Goal: Task Accomplishment & Management: Use online tool/utility

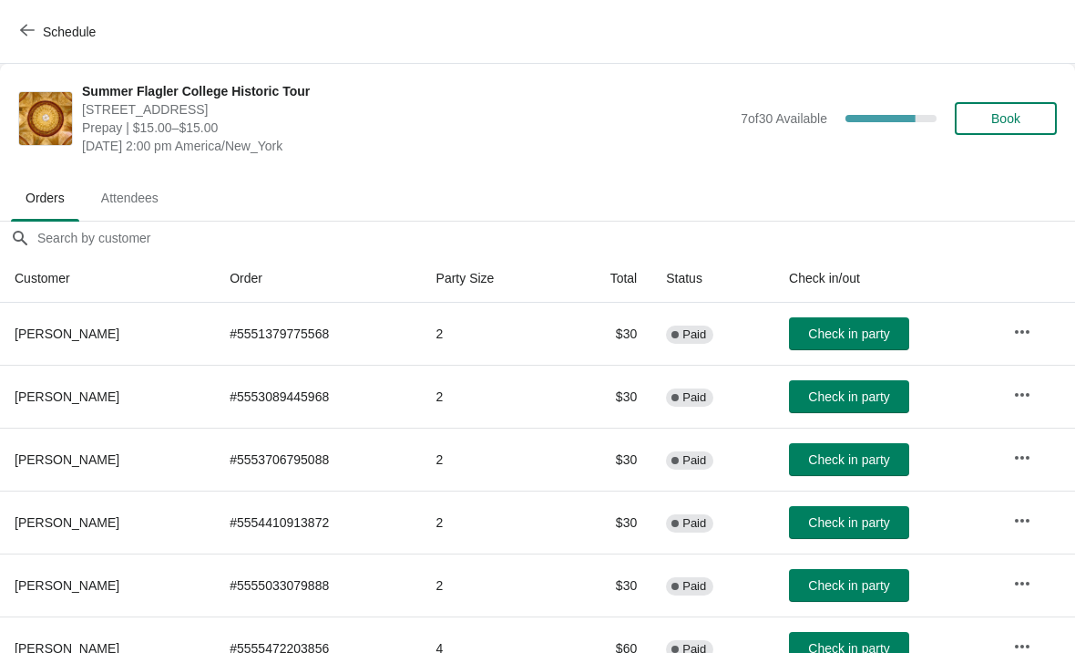
click at [824, 455] on span "Check in party" at bounding box center [848, 459] width 81 height 15
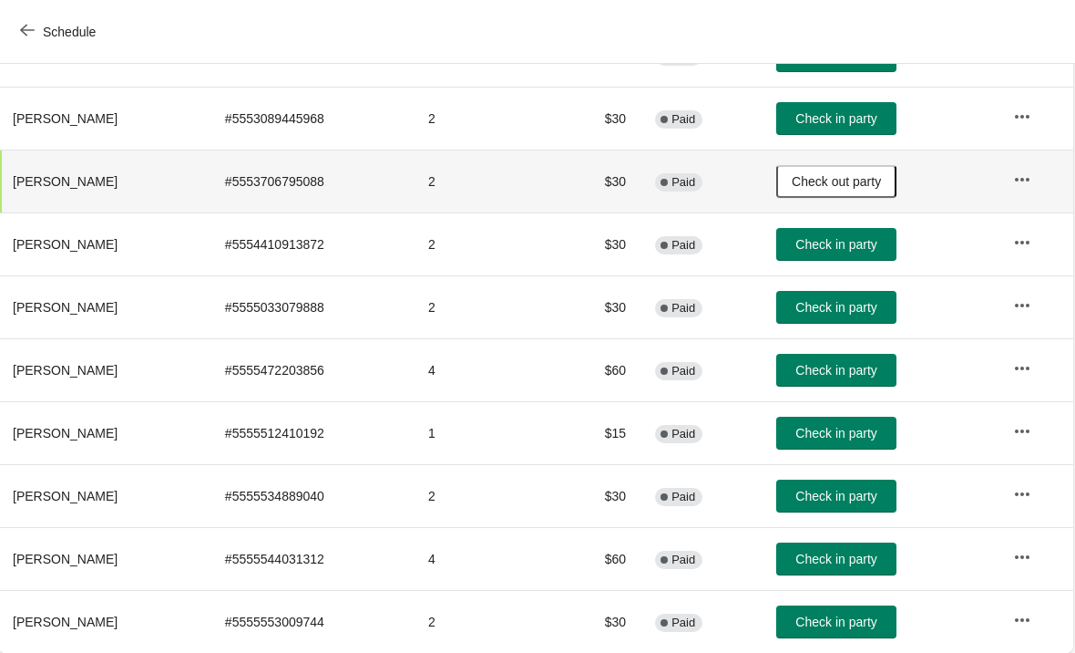
scroll to position [278, 1]
click at [876, 492] on span "Check in party" at bounding box center [837, 495] width 81 height 15
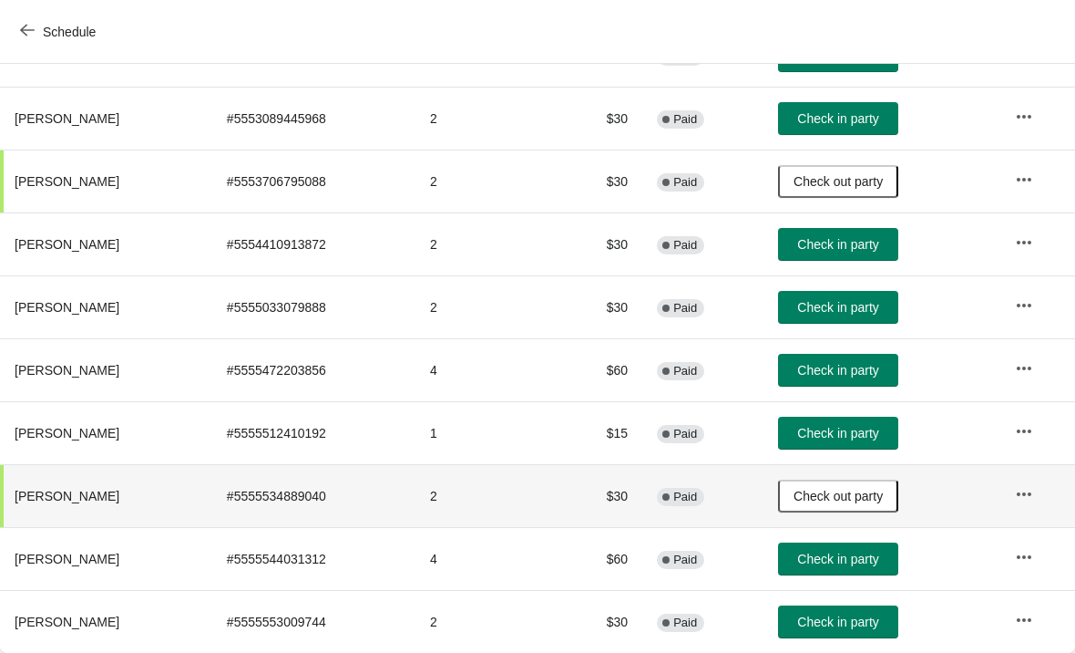
scroll to position [280, 0]
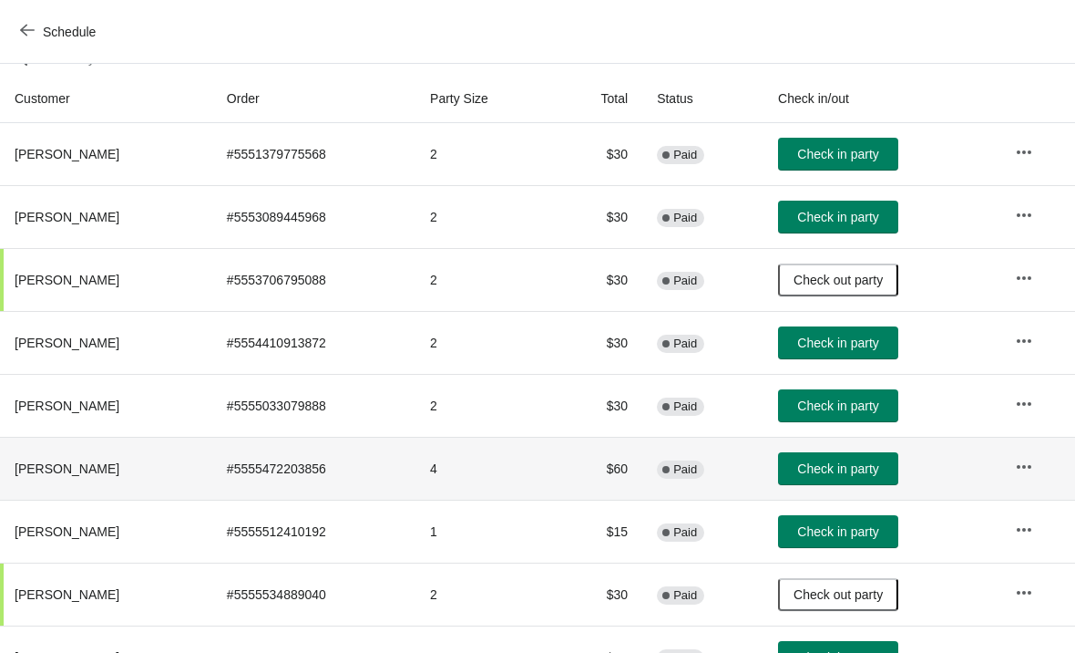
click at [1065, 478] on td at bounding box center [1038, 468] width 75 height 63
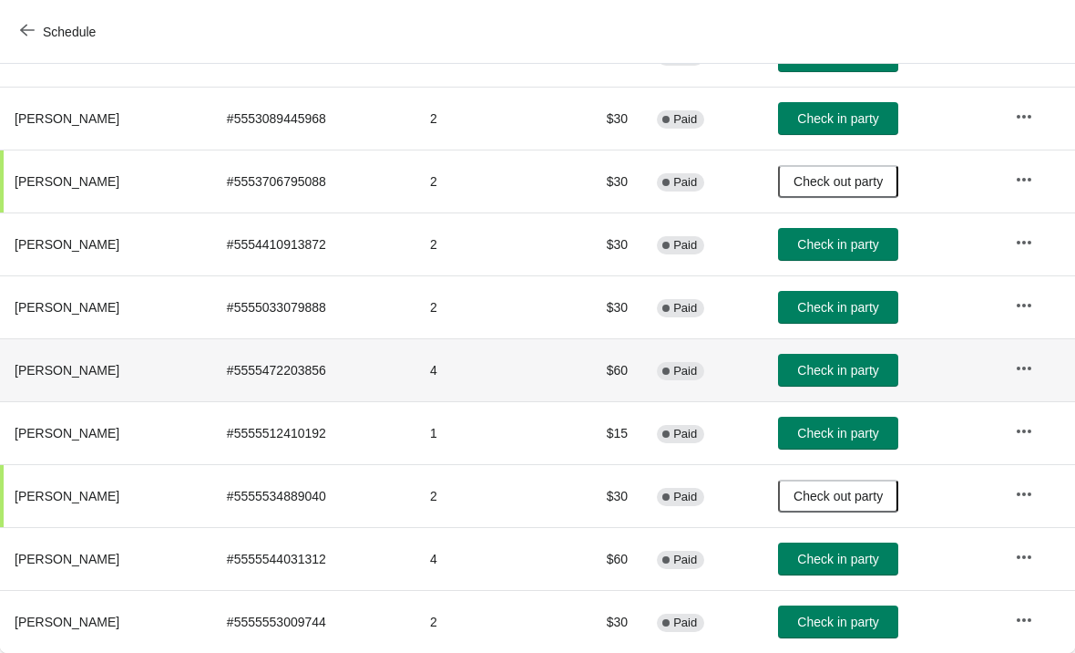
scroll to position [278, 0]
click at [840, 365] on span "Check in party" at bounding box center [837, 370] width 81 height 15
click at [840, 378] on button "Check in party" at bounding box center [838, 370] width 120 height 33
click at [852, 376] on span "Check in party" at bounding box center [837, 370] width 81 height 15
click at [834, 240] on span "Check in party" at bounding box center [837, 244] width 81 height 15
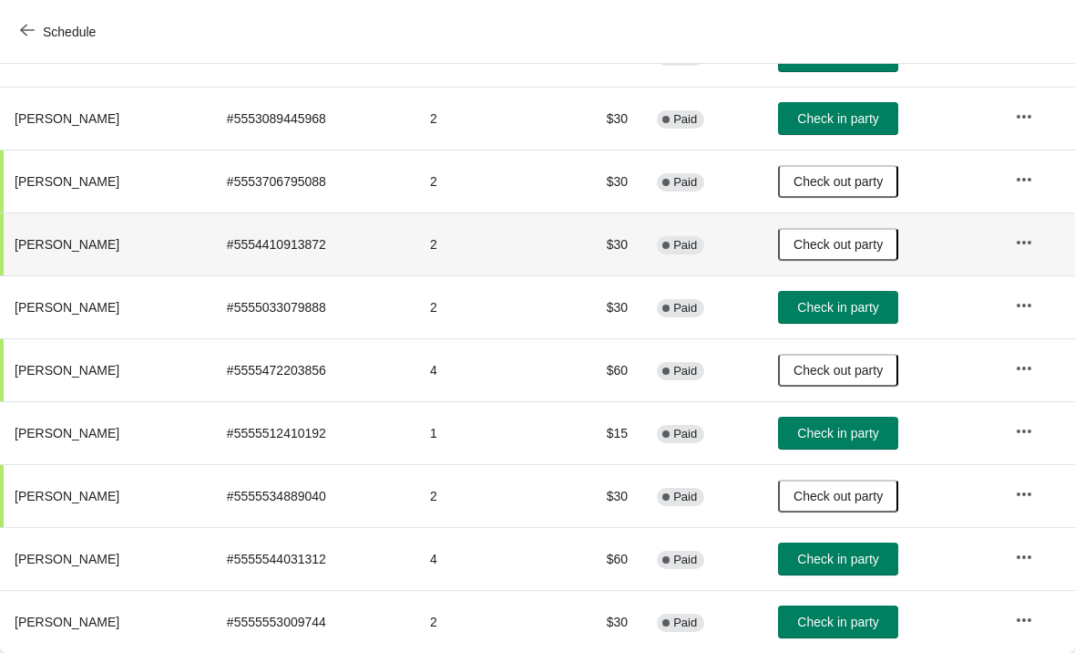
click at [825, 561] on span "Check in party" at bounding box center [837, 558] width 81 height 15
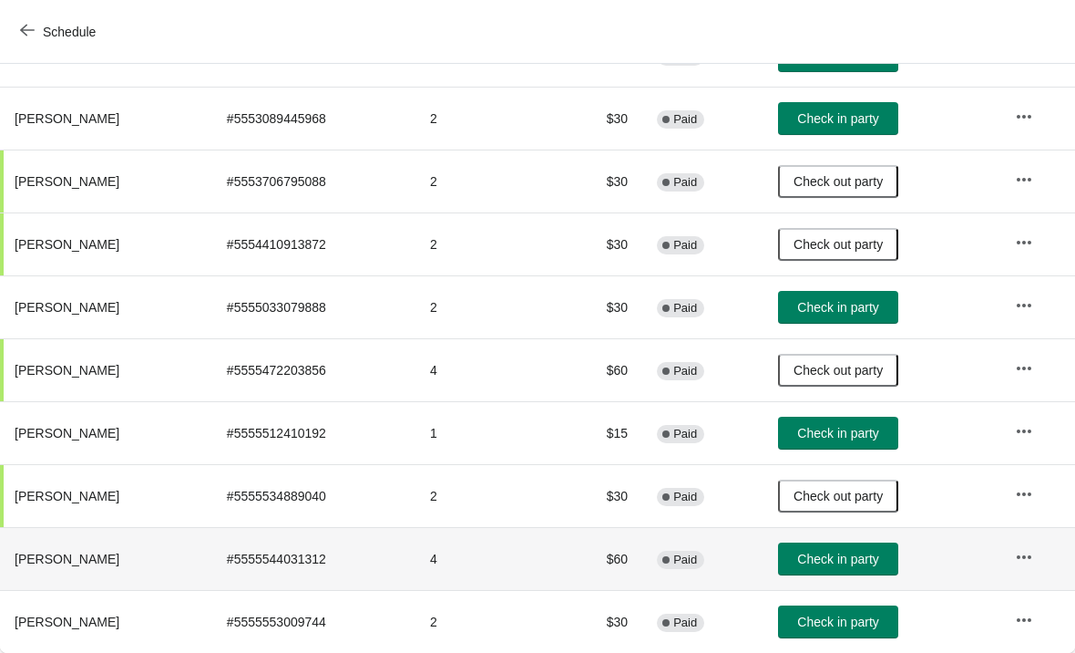
click at [826, 543] on button "Check in party" at bounding box center [838, 558] width 120 height 33
click at [821, 567] on button "Check in party" at bounding box center [838, 558] width 120 height 33
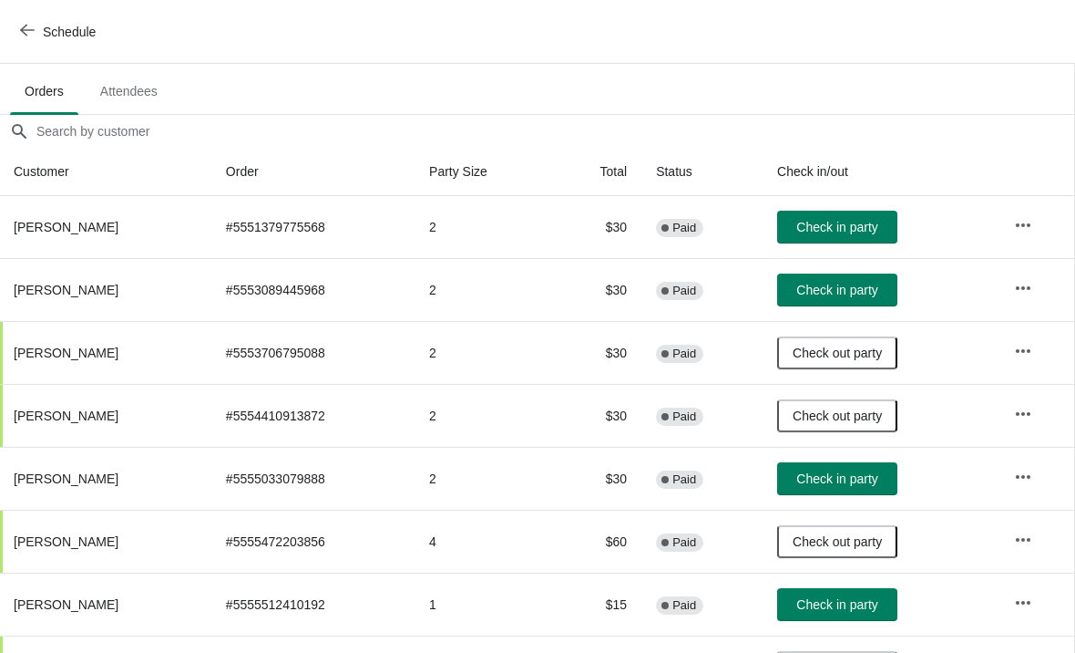
scroll to position [104, 1]
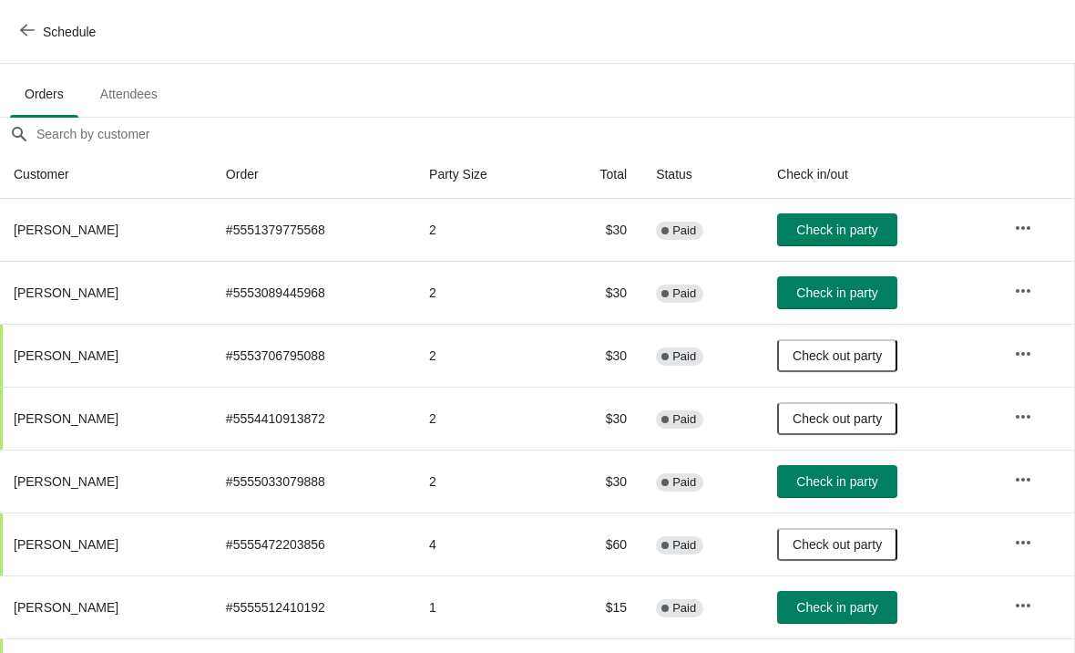
click at [831, 281] on button "Check in party" at bounding box center [837, 292] width 120 height 33
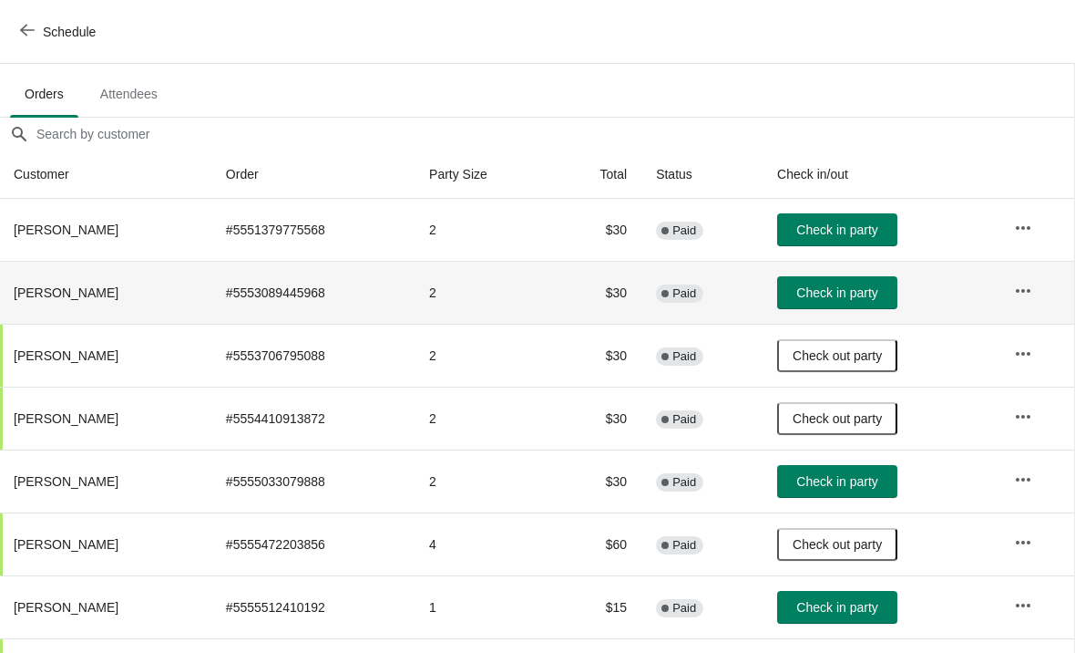
click at [831, 286] on span "Check in party" at bounding box center [837, 292] width 81 height 15
click at [805, 235] on span "Check in party" at bounding box center [837, 229] width 81 height 15
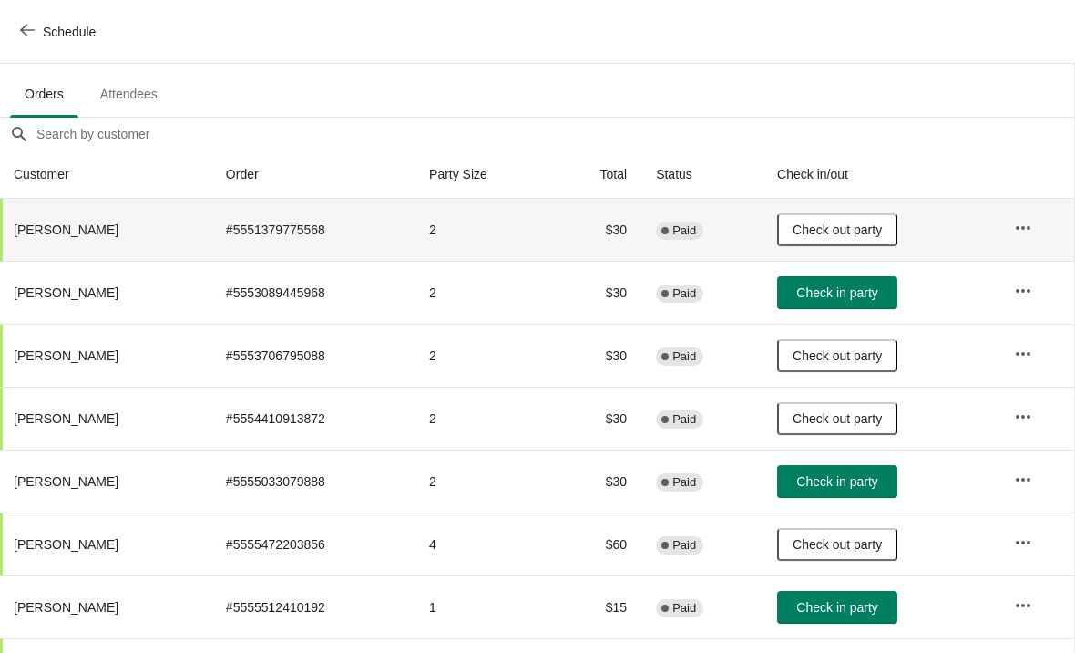
click at [853, 283] on button "Check in party" at bounding box center [837, 292] width 120 height 33
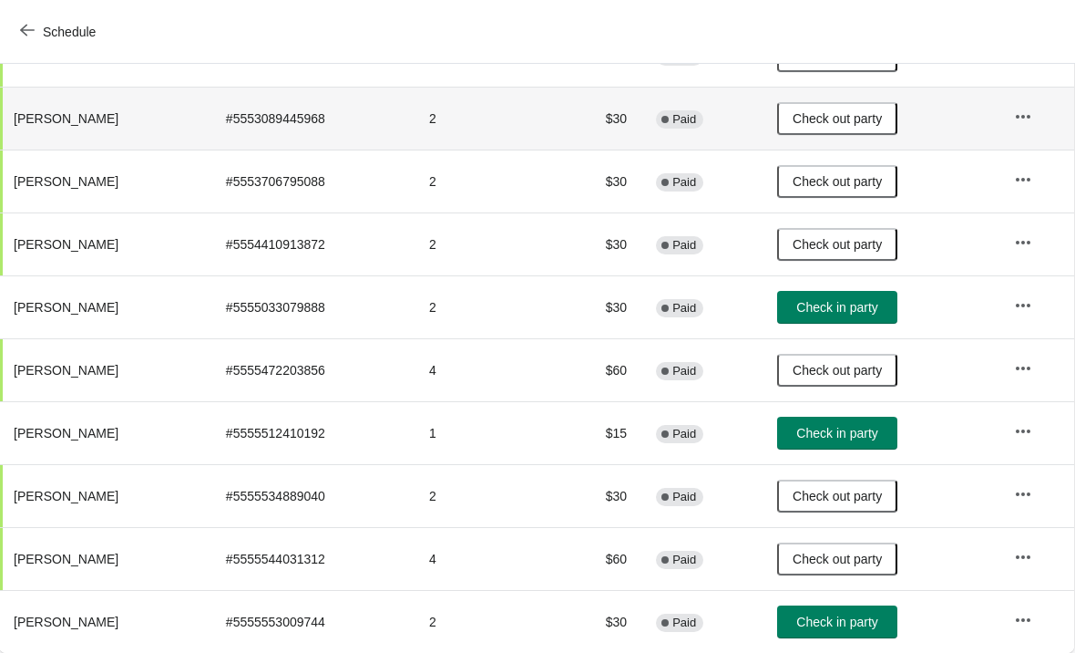
scroll to position [278, 1]
click at [833, 438] on span "Check in party" at bounding box center [837, 433] width 81 height 15
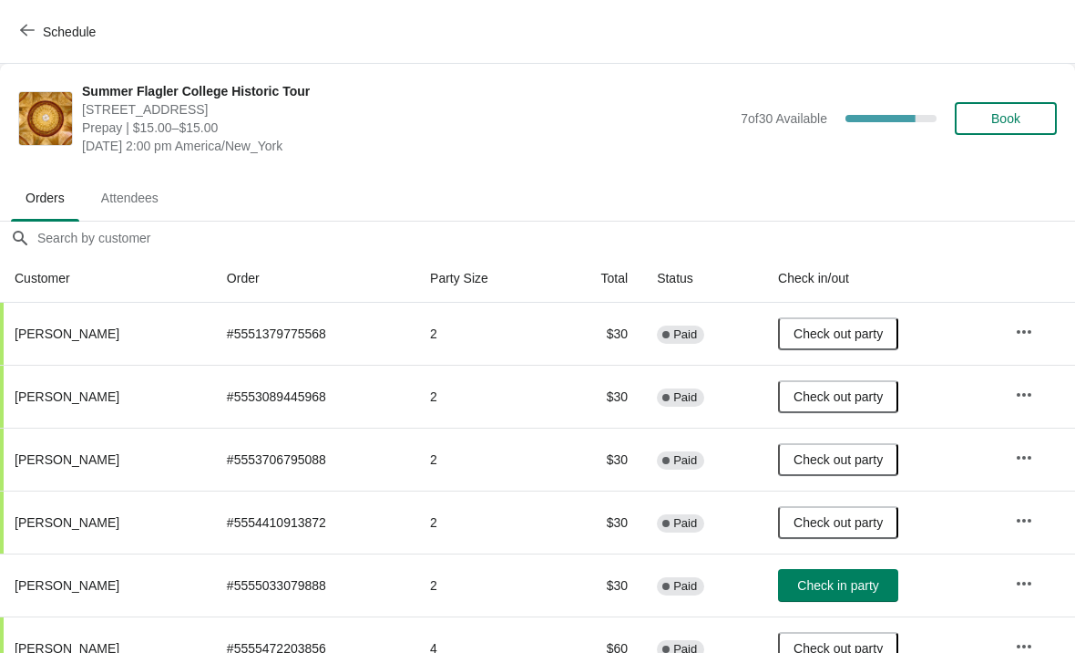
scroll to position [0, 0]
click at [30, 35] on icon "button" at bounding box center [27, 30] width 15 height 15
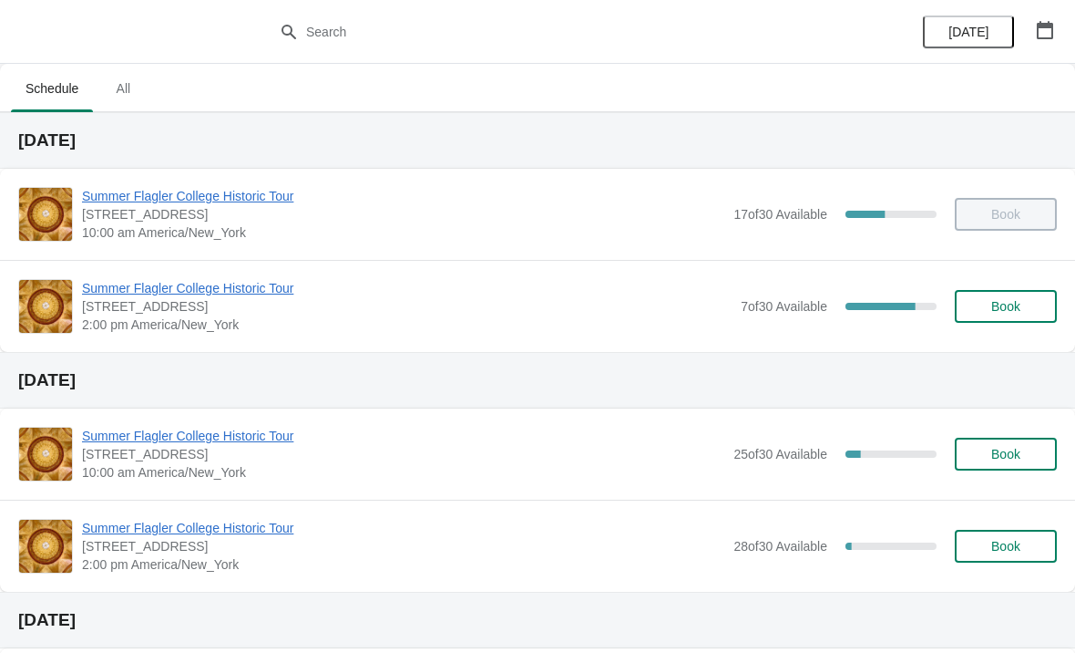
click at [1025, 301] on span "Book" at bounding box center [1006, 306] width 69 height 15
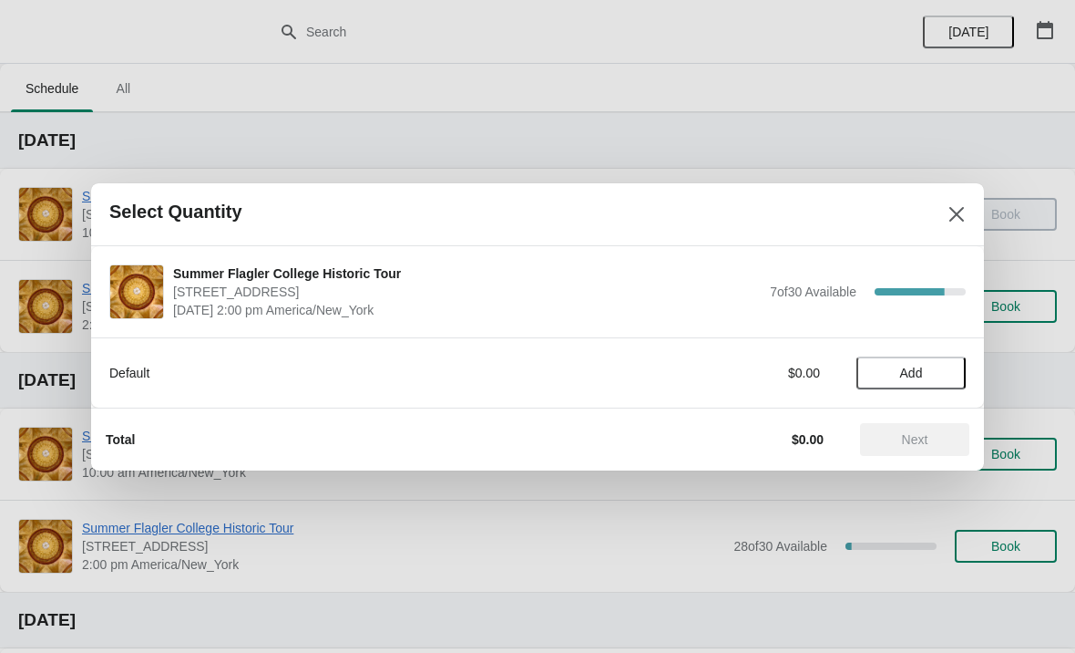
click at [951, 198] on button "Close" at bounding box center [957, 214] width 33 height 33
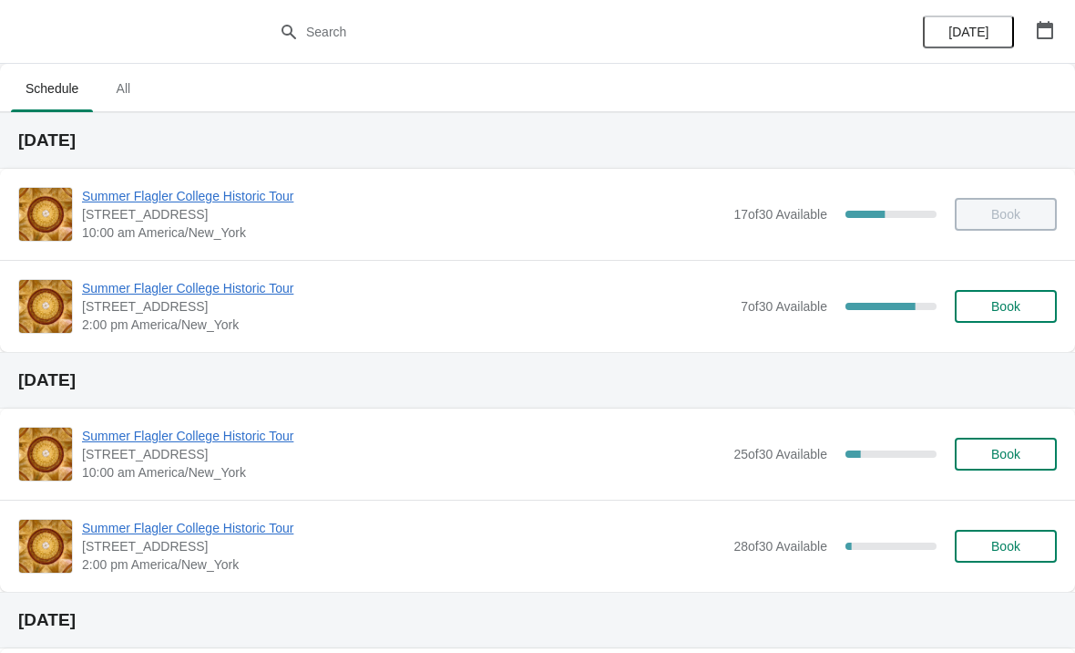
click at [728, 312] on div "Summer Flagler College Historic Tour [STREET_ADDRESS][PERSON_NAME] 2:00 pm Amer…" at bounding box center [569, 306] width 975 height 55
click at [399, 295] on span "Summer Flagler College Historic Tour" at bounding box center [407, 288] width 650 height 18
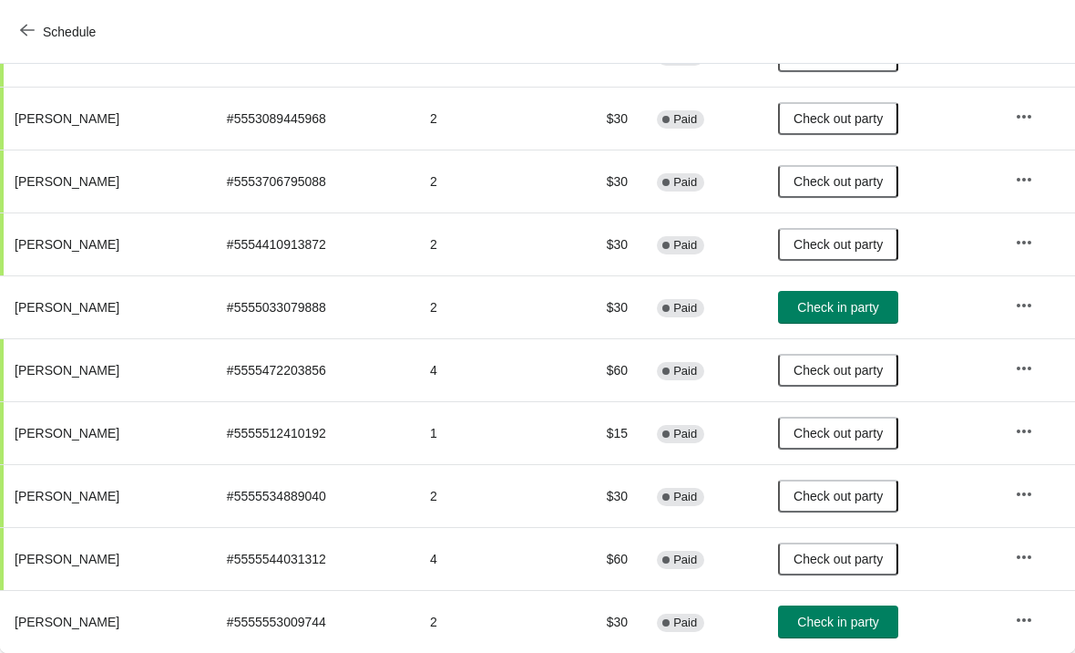
scroll to position [278, 0]
